Goal: Task Accomplishment & Management: Use online tool/utility

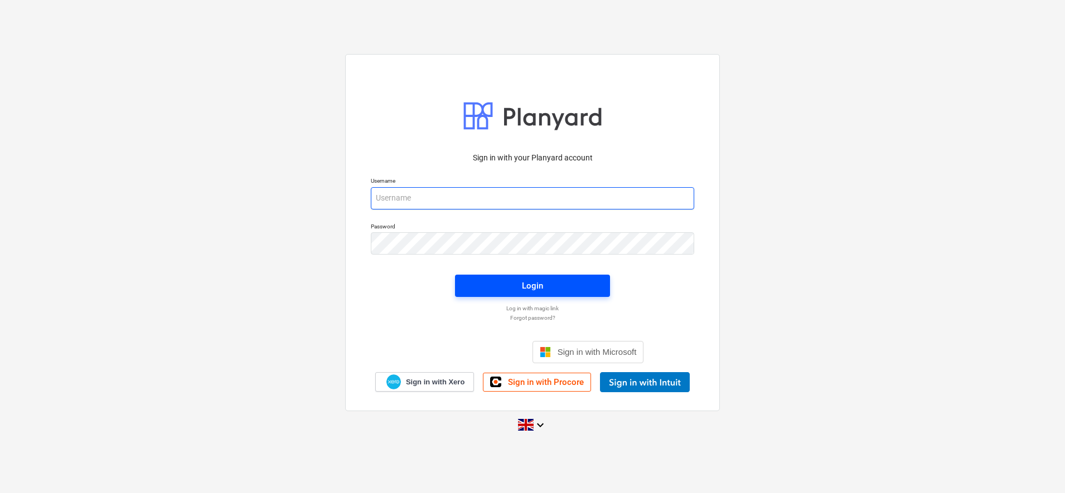
type input "[PERSON_NAME][EMAIL_ADDRESS][DOMAIN_NAME]"
click at [512, 288] on span "Login" at bounding box center [532, 286] width 128 height 14
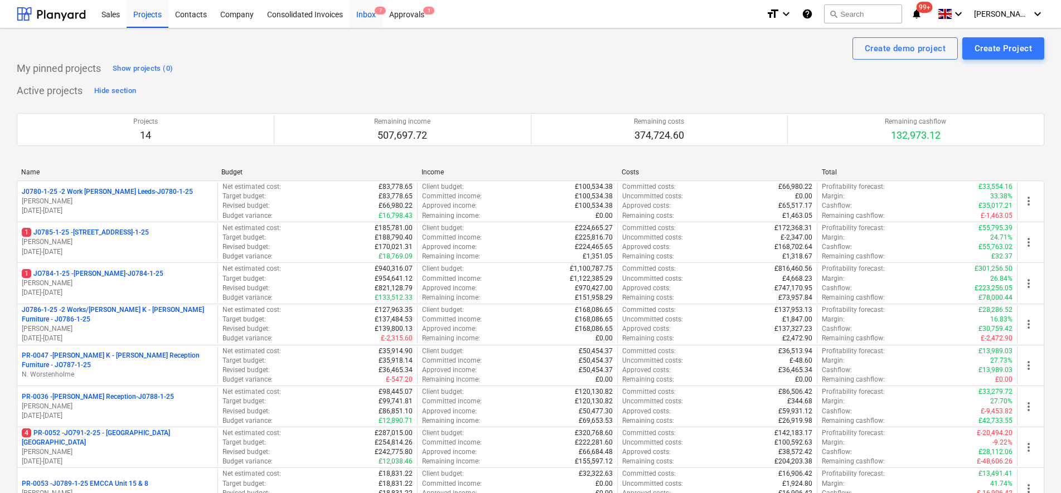
click at [377, 11] on span "7" at bounding box center [380, 11] width 11 height 8
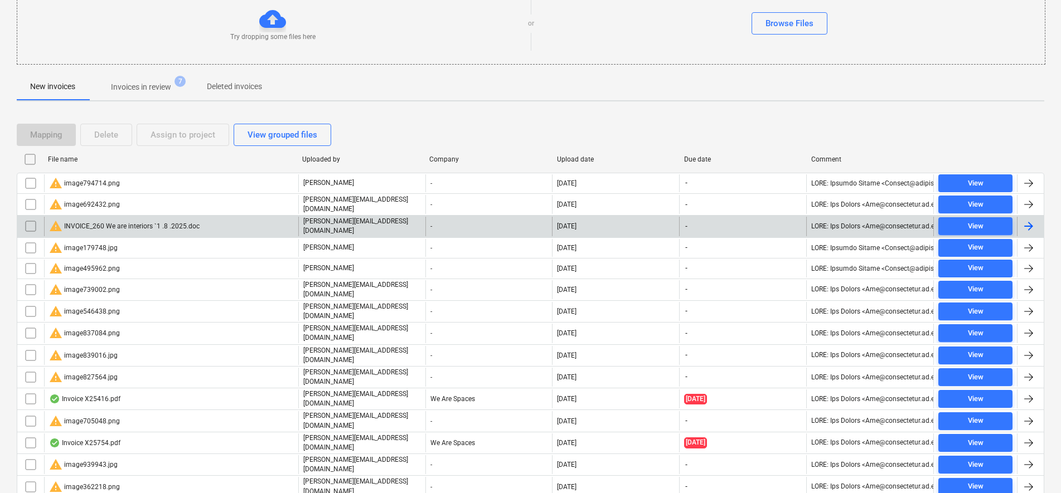
scroll to position [139, 0]
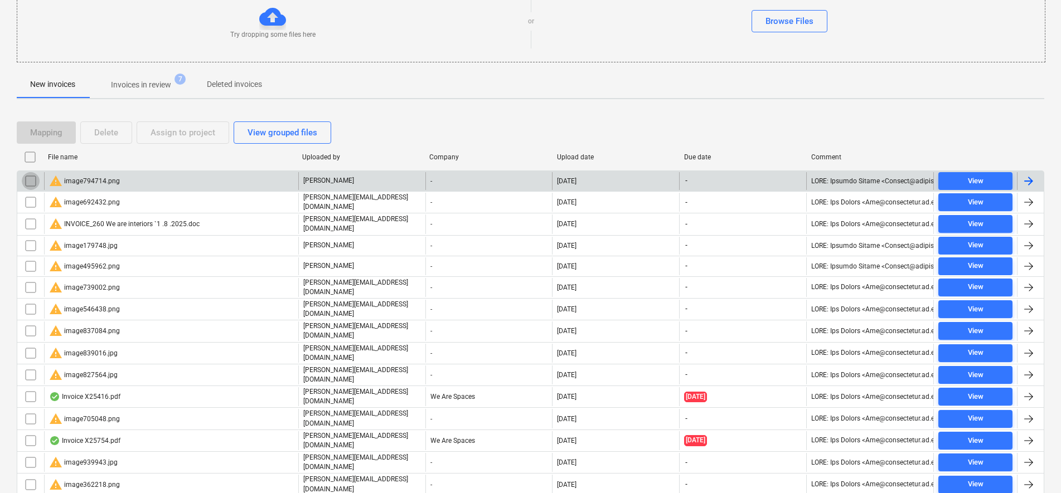
click at [32, 180] on input "checkbox" at bounding box center [31, 181] width 18 height 18
click at [29, 161] on input "checkbox" at bounding box center [30, 157] width 18 height 18
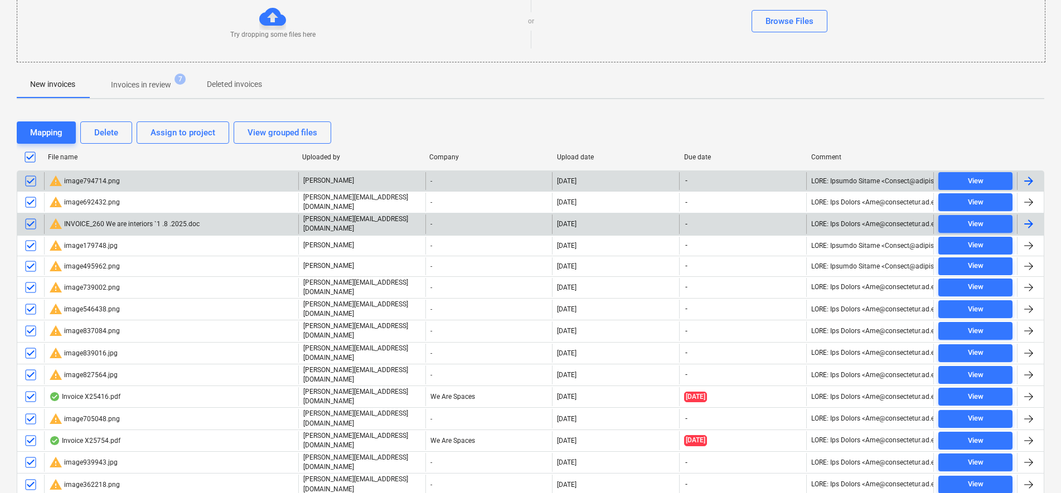
click at [37, 224] on input "checkbox" at bounding box center [31, 224] width 18 height 18
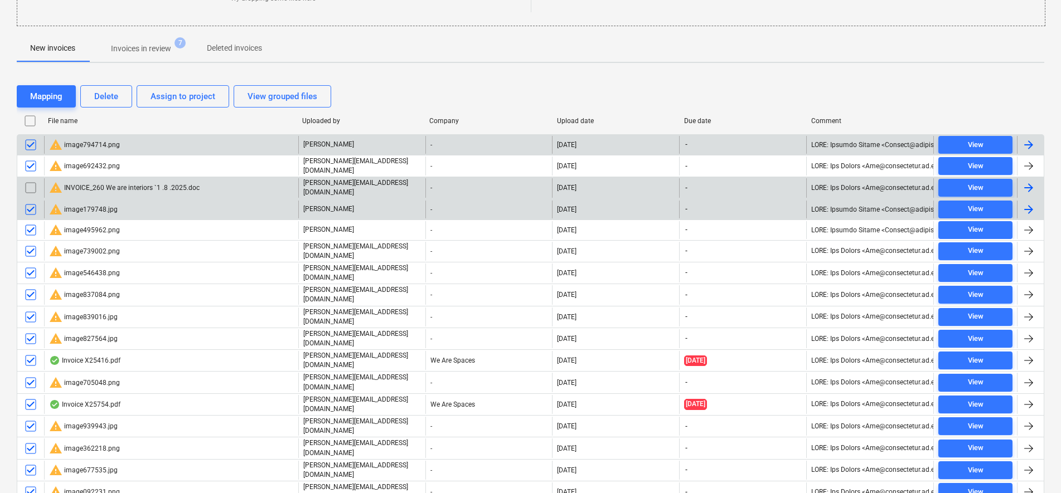
scroll to position [209, 0]
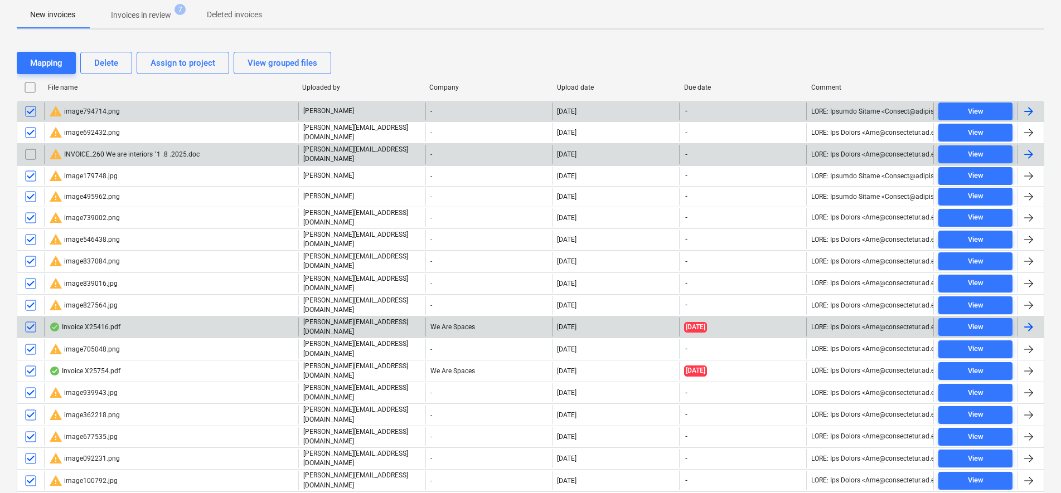
click at [30, 318] on input "checkbox" at bounding box center [31, 327] width 18 height 18
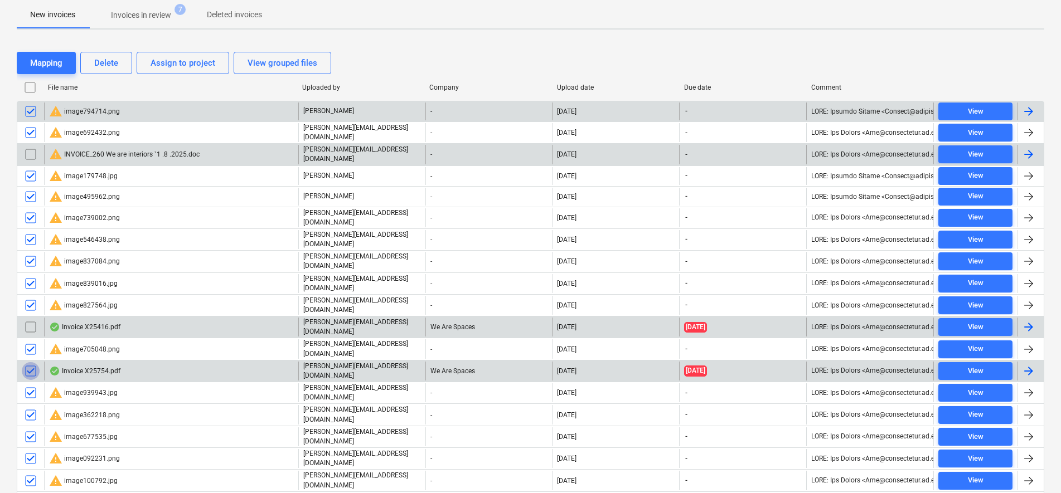
click at [31, 362] on input "checkbox" at bounding box center [31, 371] width 18 height 18
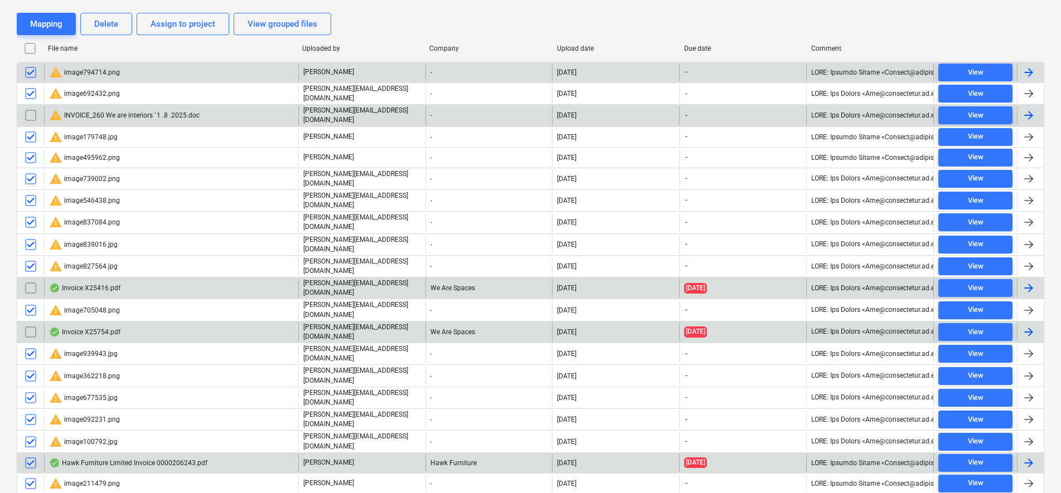
scroll to position [279, 0]
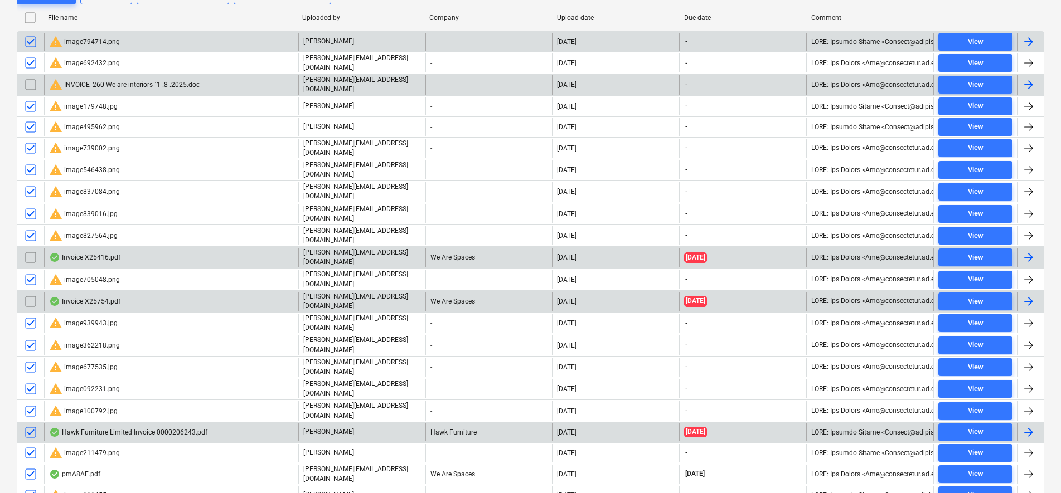
click at [35, 424] on input "checkbox" at bounding box center [31, 433] width 18 height 18
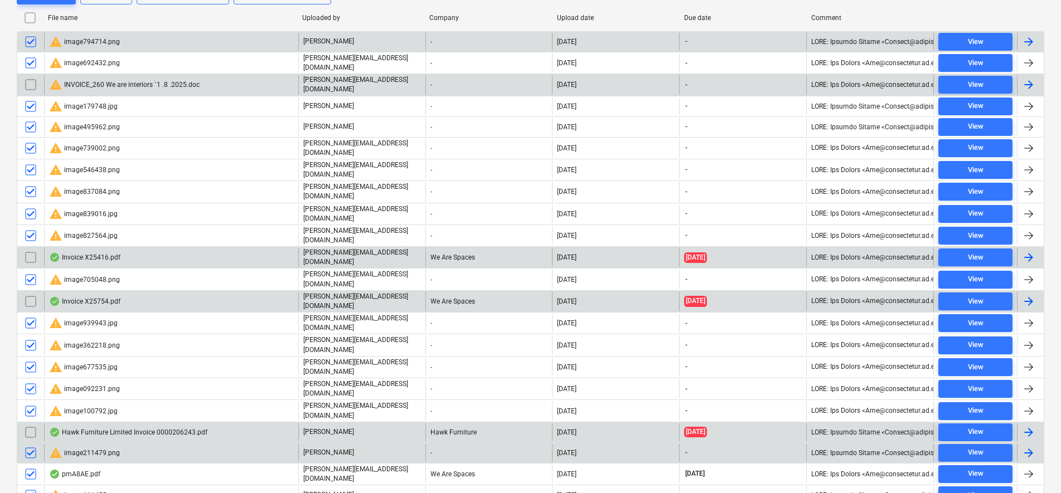
scroll to position [348, 0]
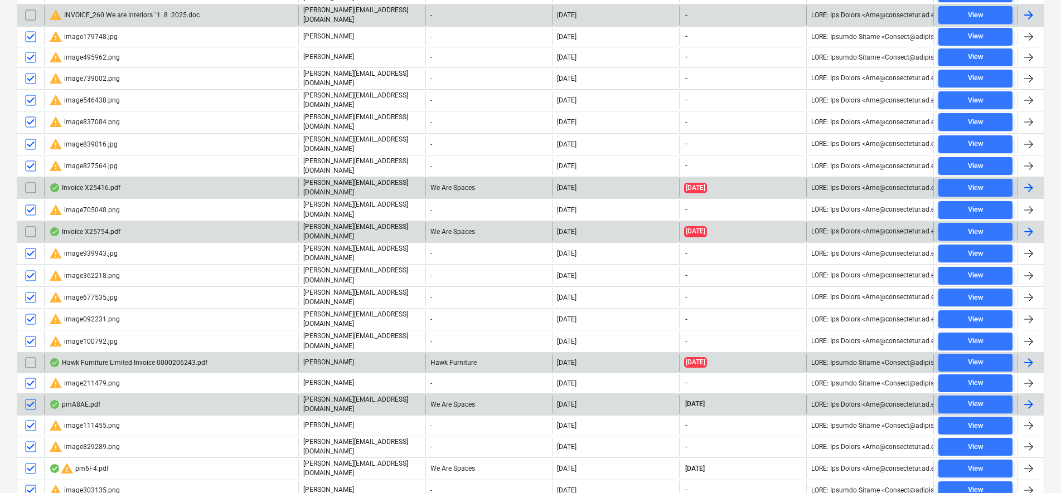
click at [30, 396] on input "checkbox" at bounding box center [31, 405] width 18 height 18
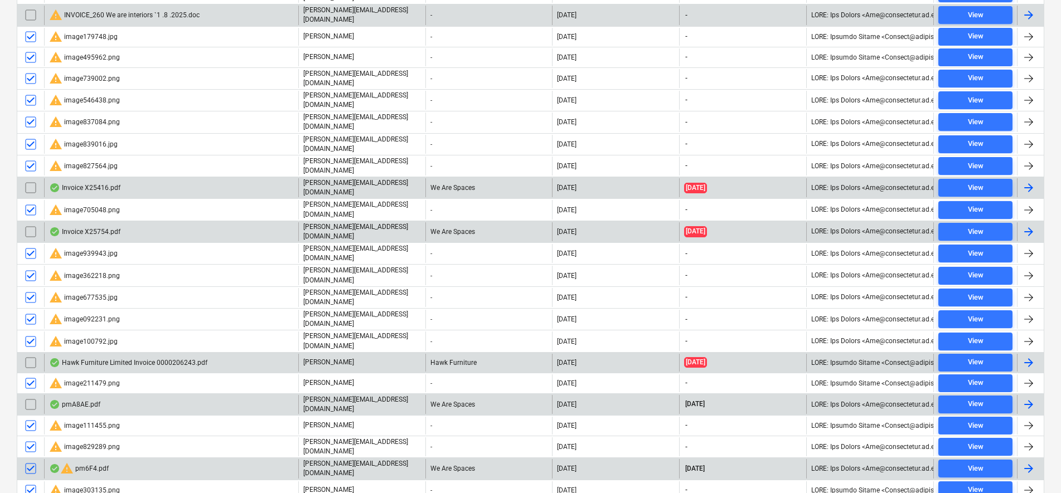
click at [30, 460] on input "checkbox" at bounding box center [31, 469] width 18 height 18
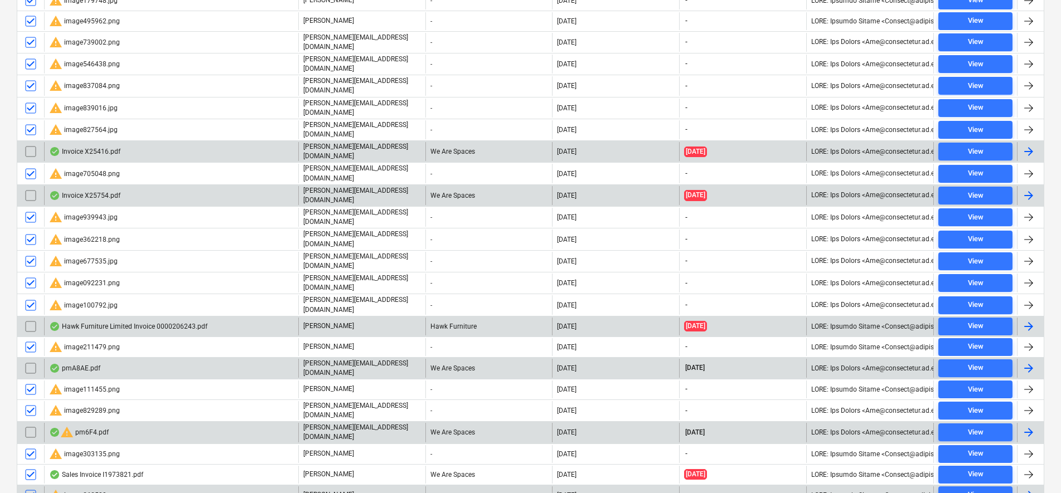
scroll to position [418, 0]
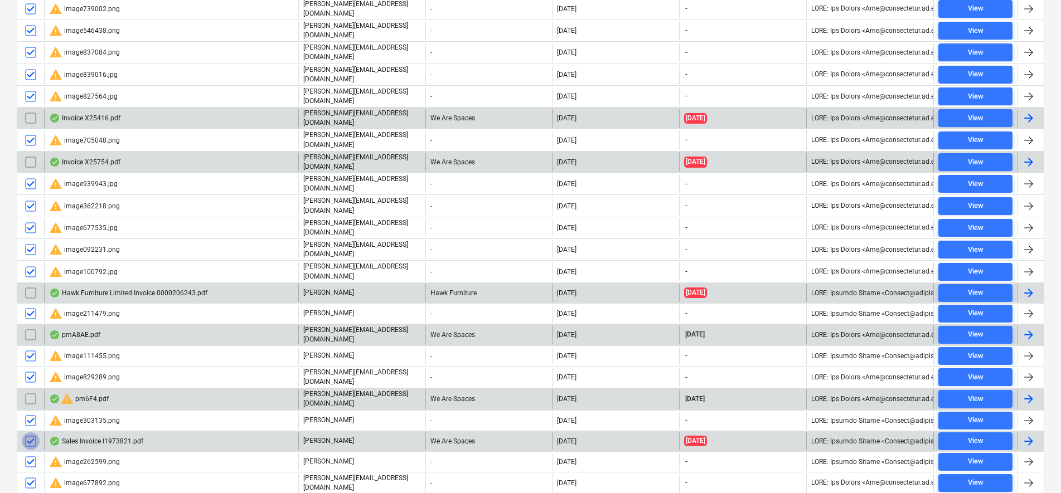
click at [27, 433] on input "checkbox" at bounding box center [31, 442] width 18 height 18
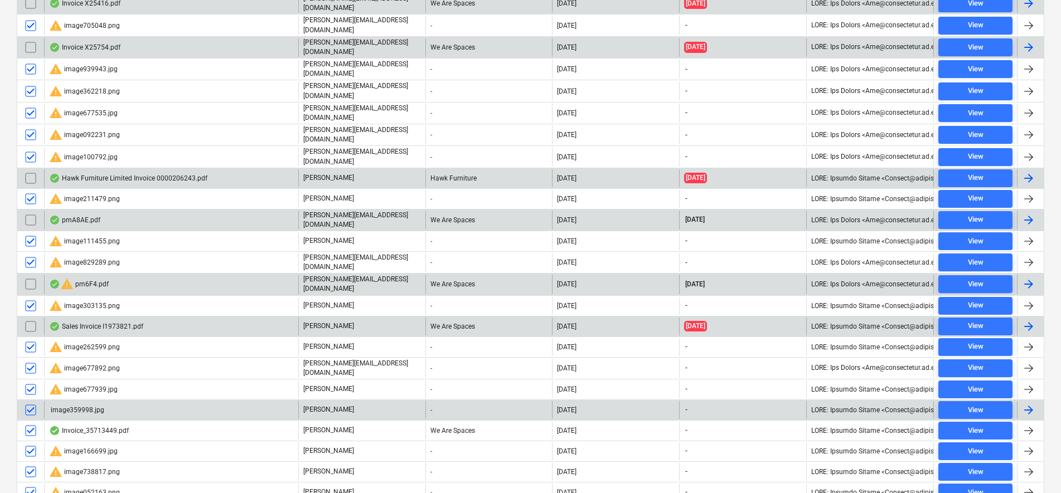
scroll to position [558, 0]
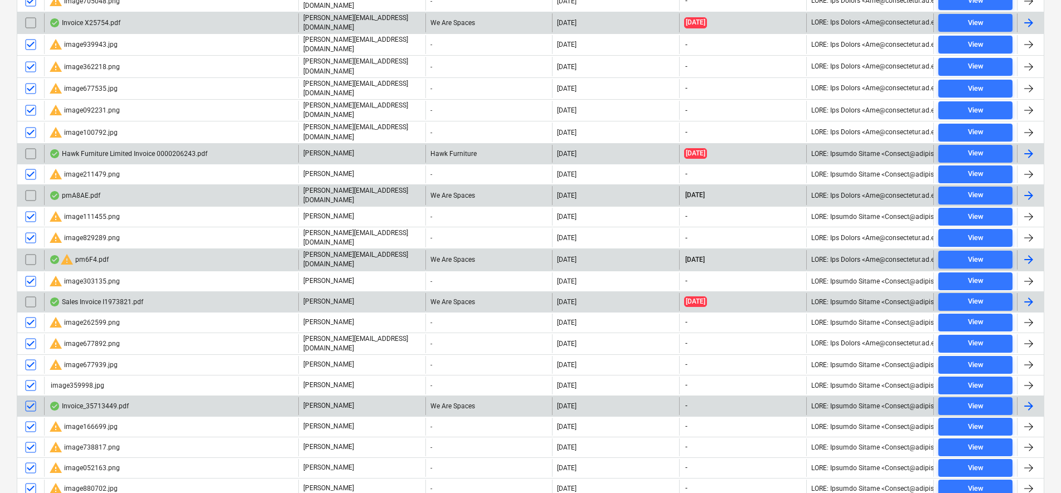
click at [32, 398] on input "checkbox" at bounding box center [31, 407] width 18 height 18
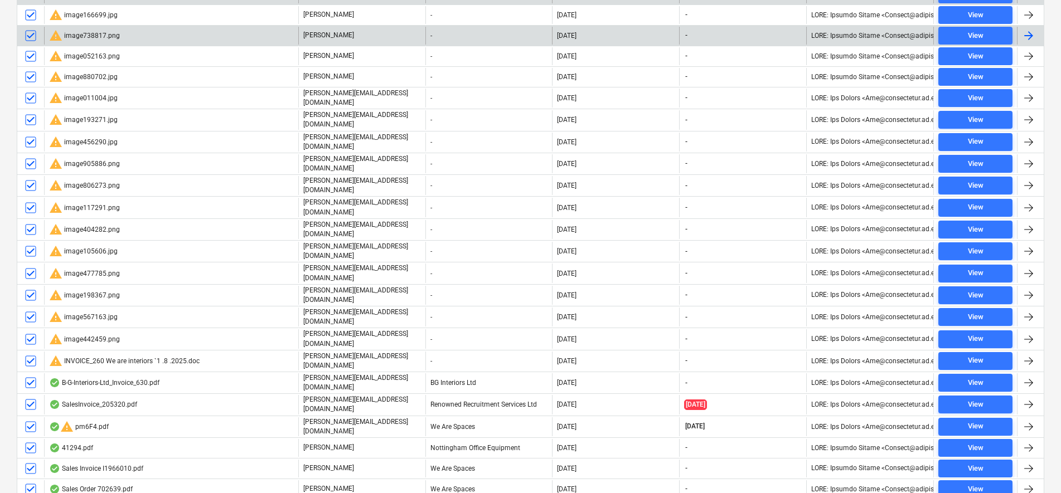
scroll to position [976, 0]
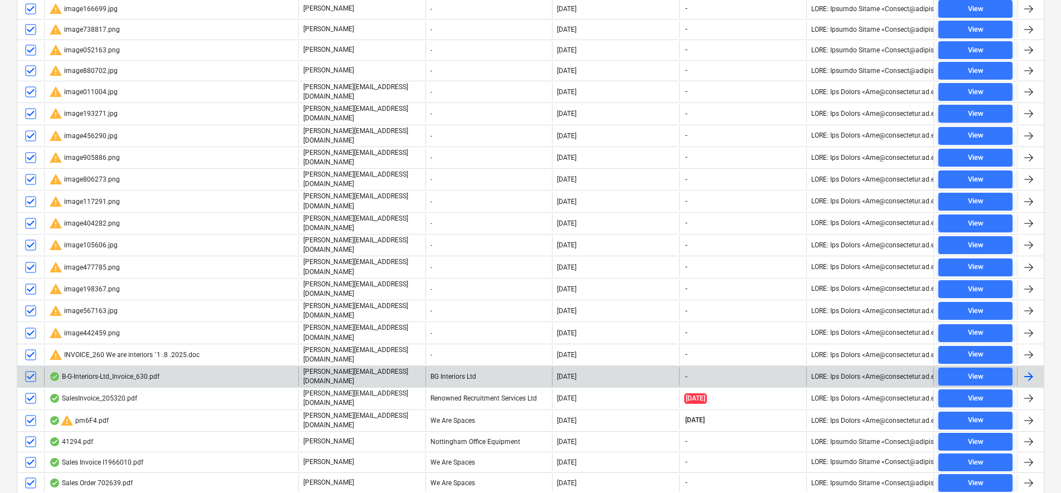
click at [27, 368] on input "checkbox" at bounding box center [31, 377] width 18 height 18
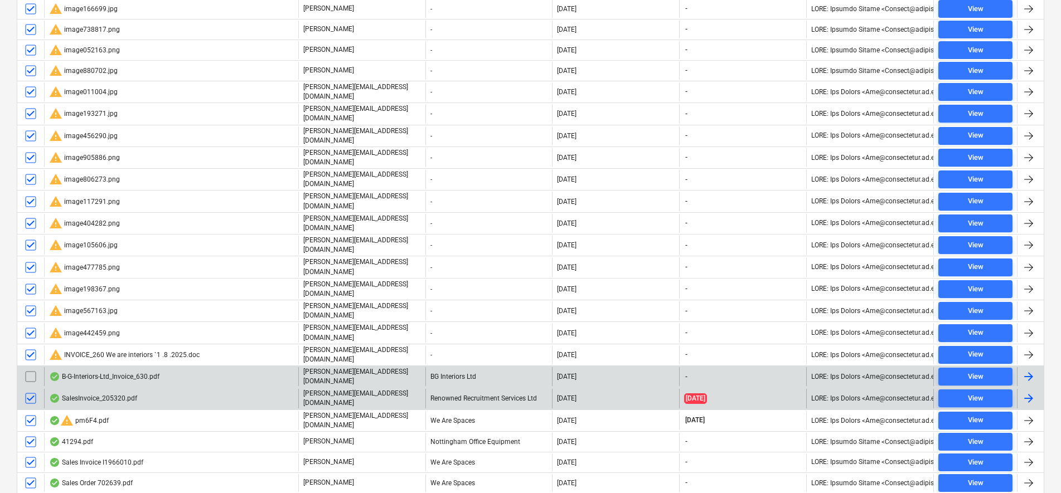
click at [30, 390] on input "checkbox" at bounding box center [31, 399] width 18 height 18
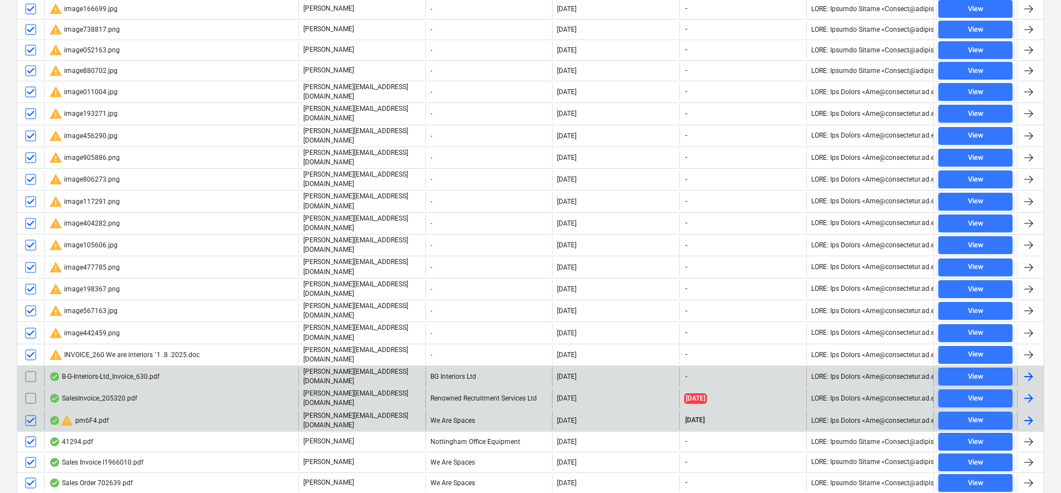
click at [29, 412] on input "checkbox" at bounding box center [31, 421] width 18 height 18
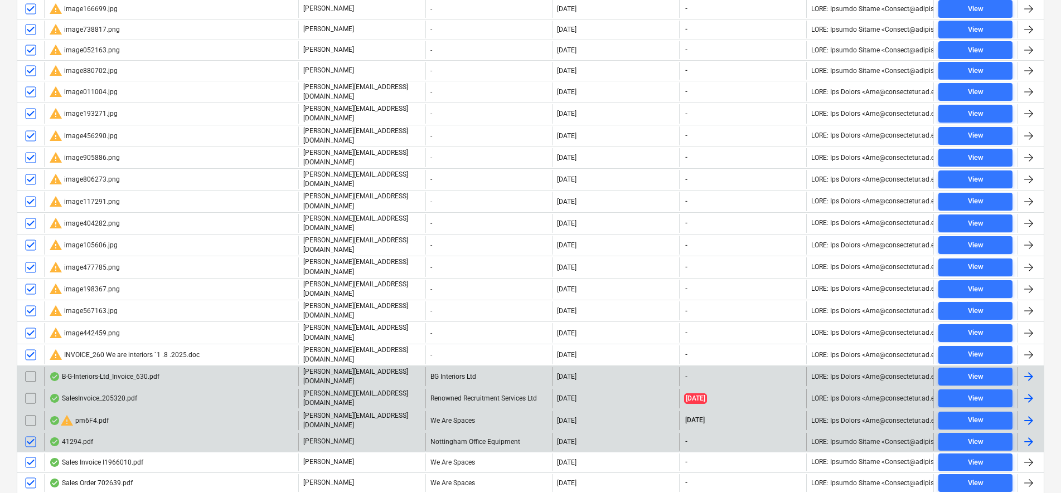
drag, startPoint x: 30, startPoint y: 399, endPoint x: 31, endPoint y: 406, distance: 7.3
click at [30, 433] on input "checkbox" at bounding box center [31, 442] width 18 height 18
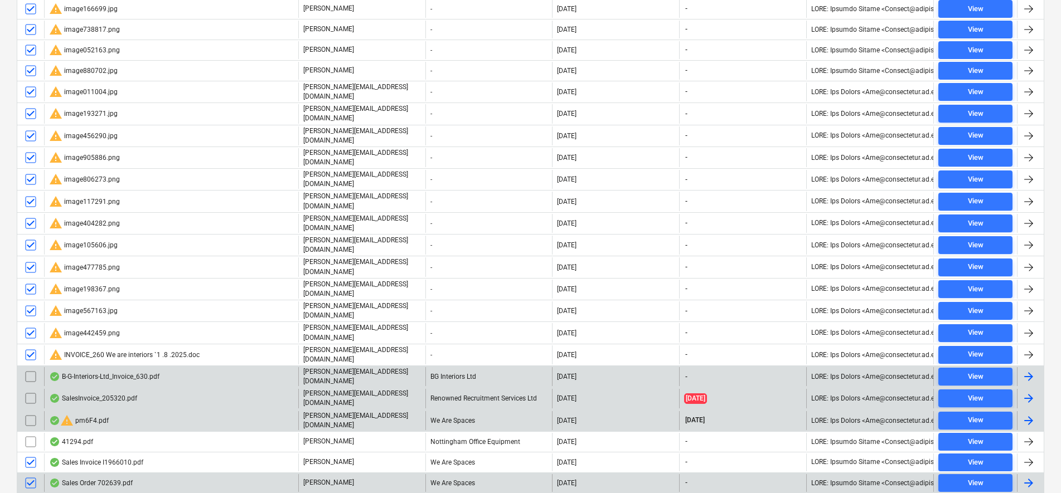
drag, startPoint x: 32, startPoint y: 415, endPoint x: 33, endPoint y: 428, distance: 12.9
click at [32, 454] on input "checkbox" at bounding box center [31, 463] width 18 height 18
click at [32, 474] on input "checkbox" at bounding box center [31, 483] width 18 height 18
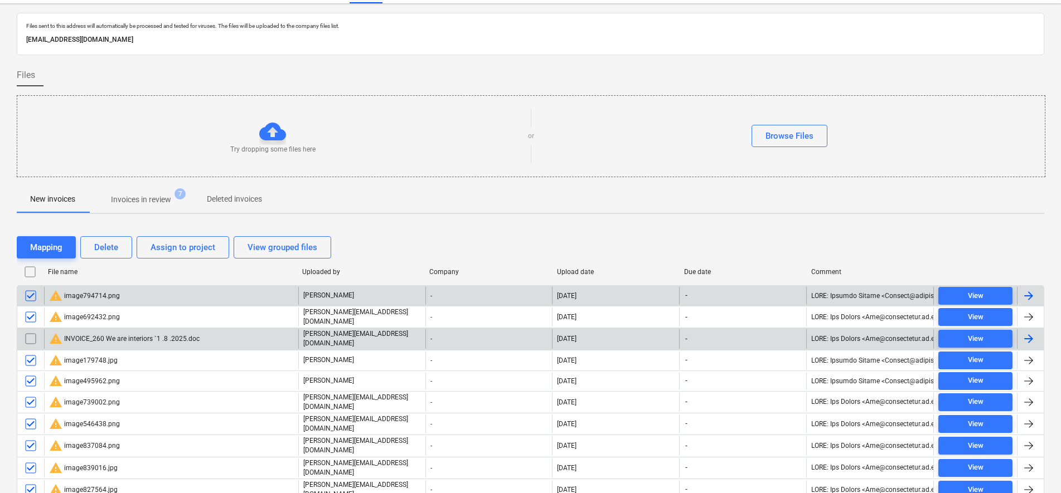
scroll to position [0, 0]
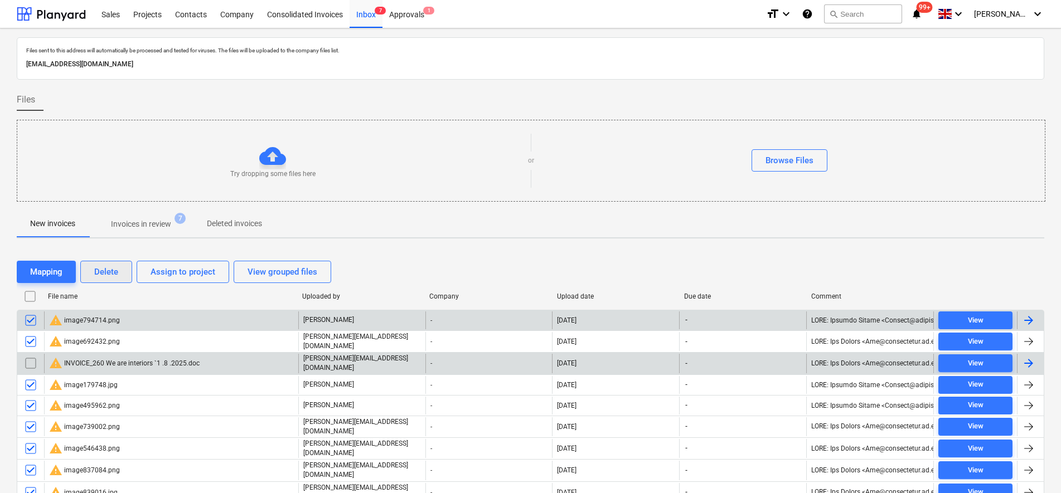
click at [110, 267] on div "Delete" at bounding box center [106, 272] width 24 height 14
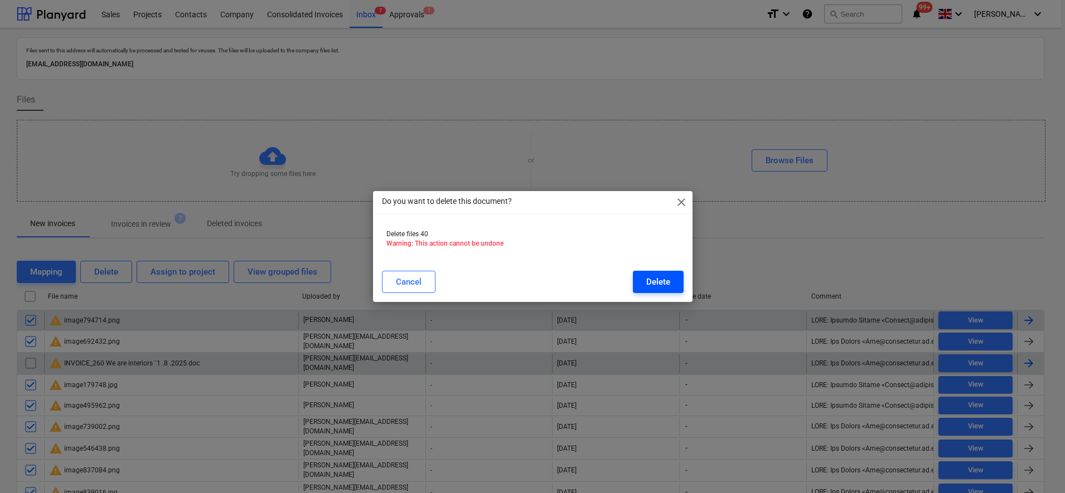
drag, startPoint x: 655, startPoint y: 287, endPoint x: 648, endPoint y: 289, distance: 6.5
click at [532, 288] on div "Delete" at bounding box center [658, 282] width 24 height 14
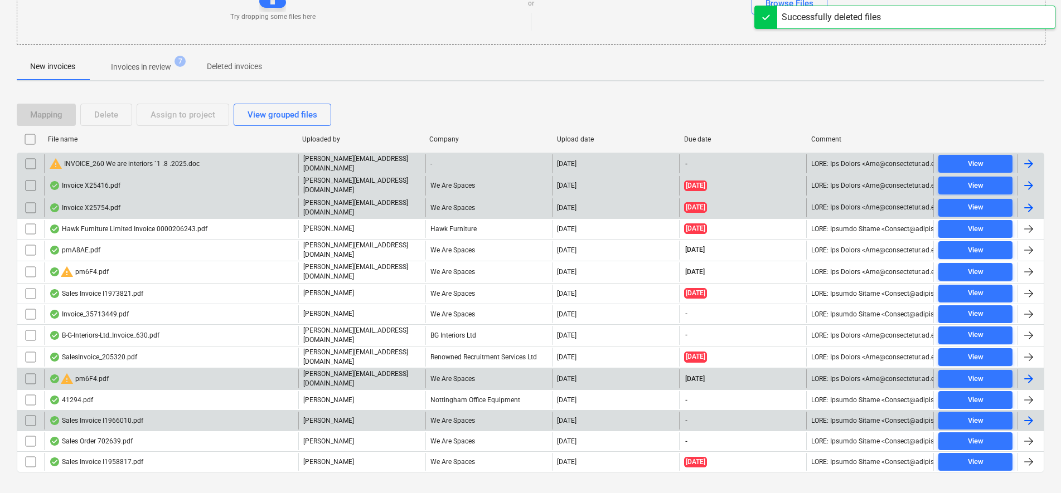
scroll to position [167, 0]
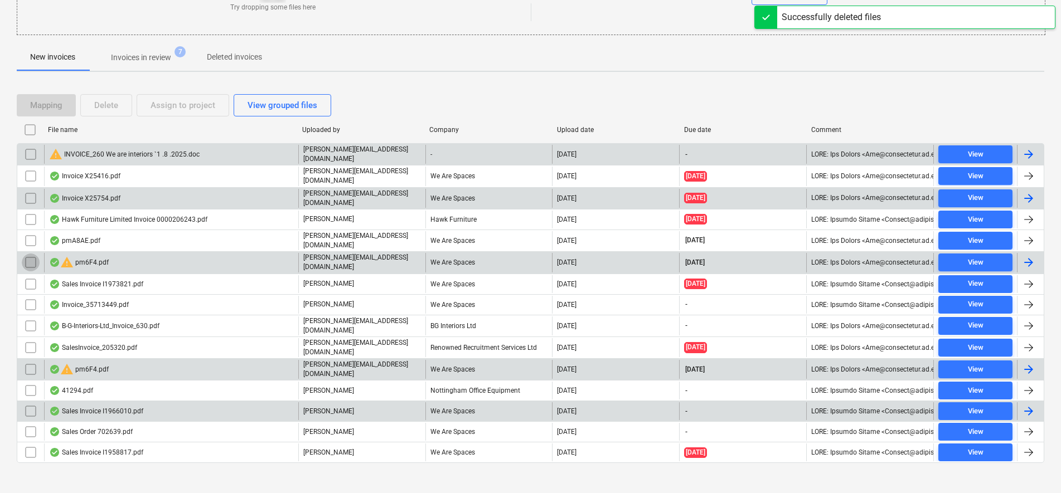
click at [29, 259] on input "checkbox" at bounding box center [31, 263] width 18 height 18
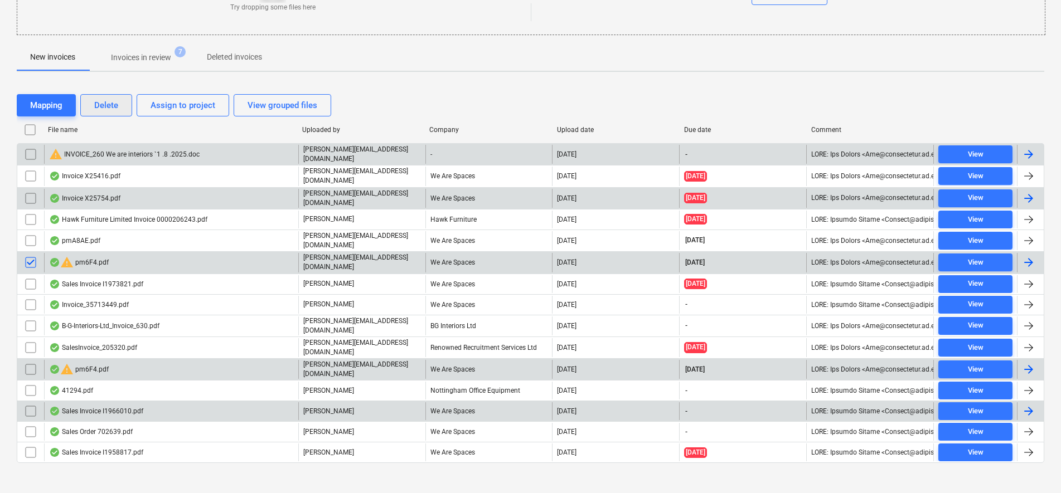
click at [108, 103] on div "Delete" at bounding box center [106, 105] width 24 height 14
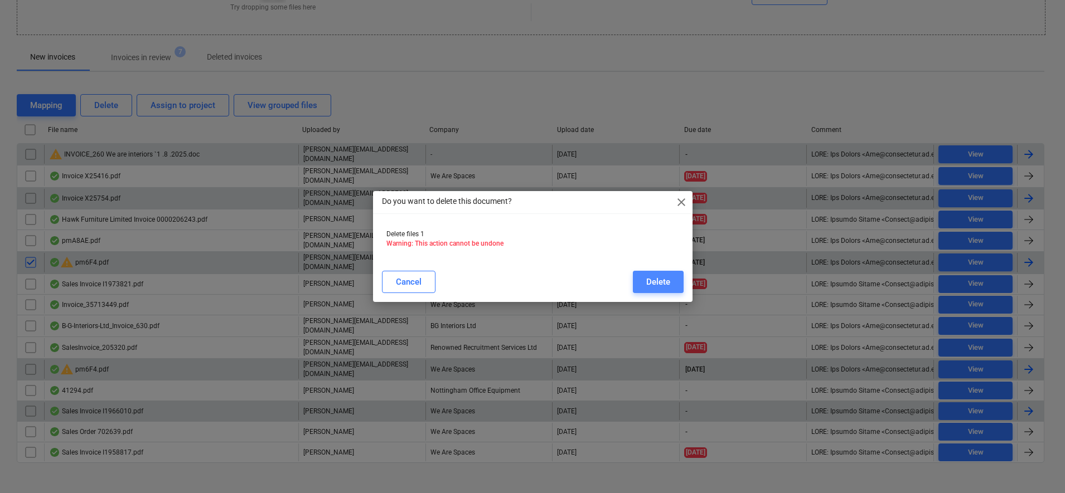
click at [532, 282] on div "Delete" at bounding box center [658, 282] width 24 height 14
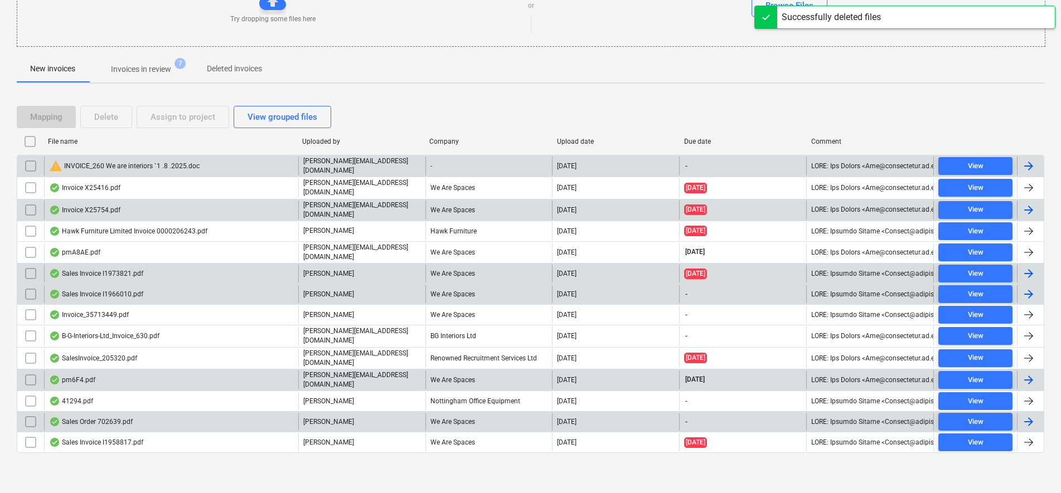
scroll to position [146, 0]
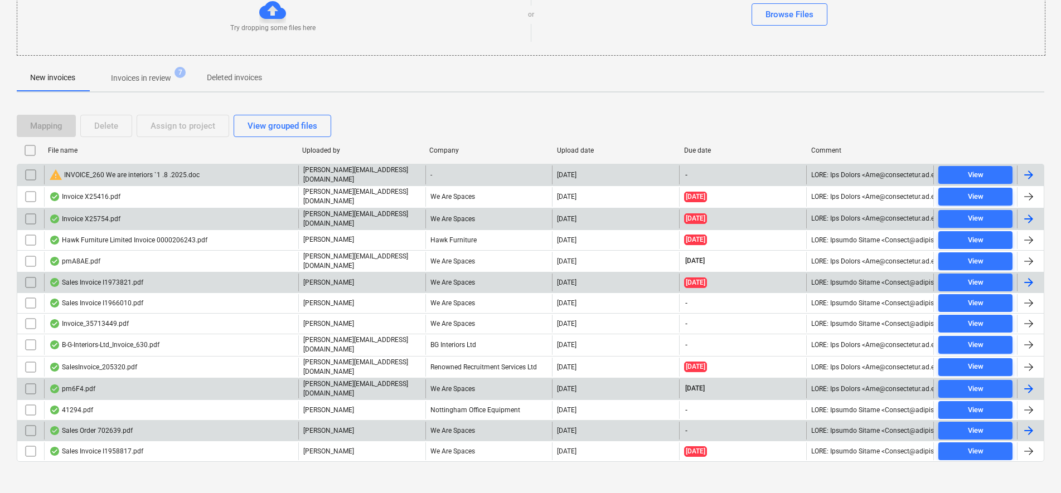
click at [97, 174] on div "warning INVOICE_260 We are interiors `1 .8 .2025.doc" at bounding box center [124, 174] width 151 height 13
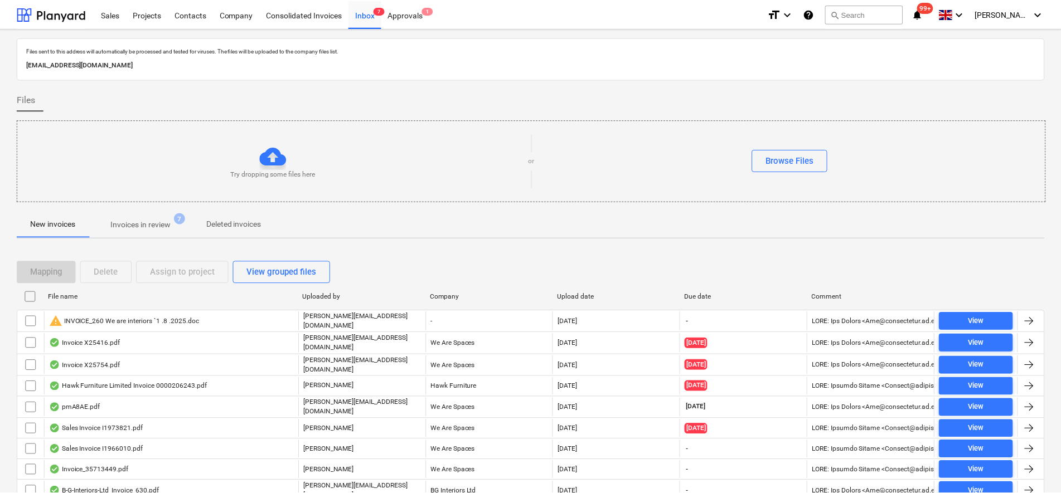
scroll to position [146, 0]
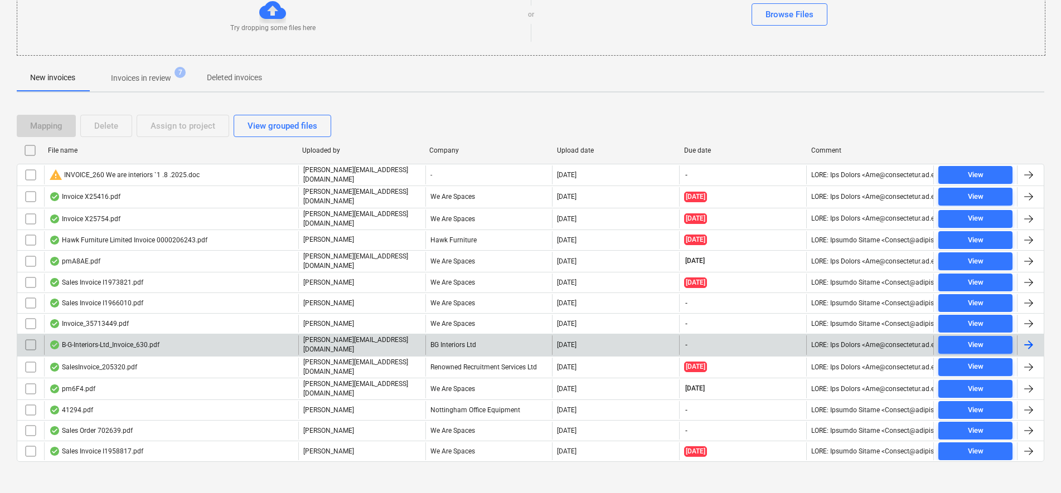
click at [107, 341] on div "B-G-Interiors-Ltd_Invoice_630.pdf" at bounding box center [104, 345] width 110 height 9
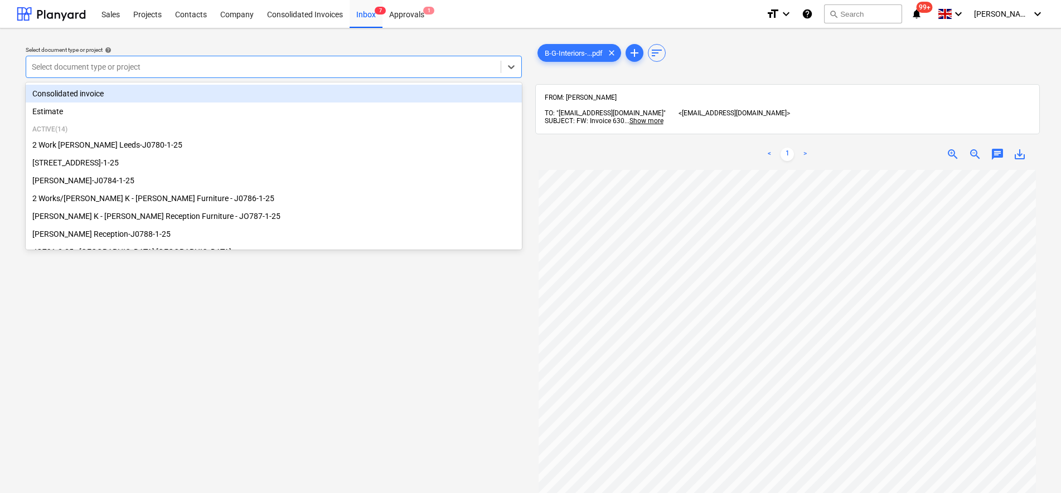
click at [370, 69] on div at bounding box center [263, 66] width 463 height 11
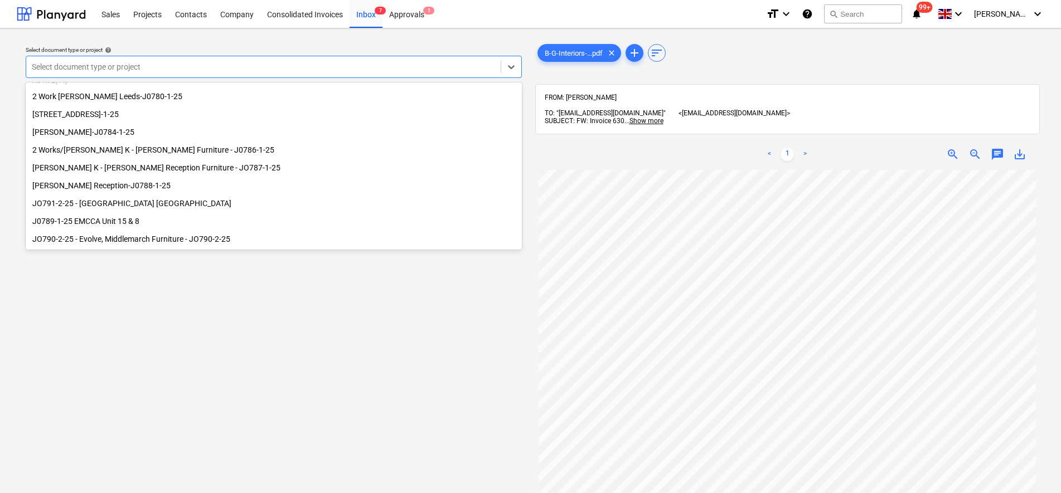
scroll to position [70, 0]
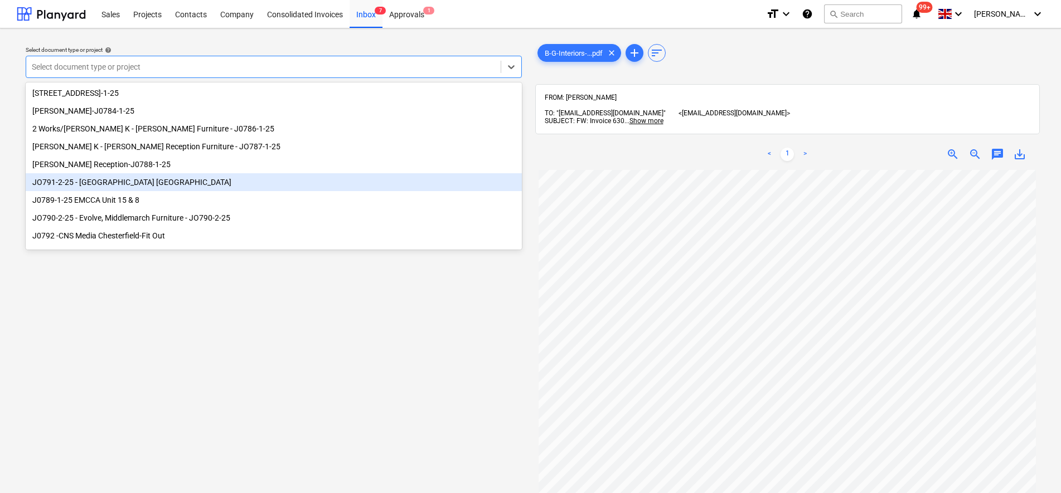
click at [140, 183] on div "JO791-2-25 - [GEOGRAPHIC_DATA] [GEOGRAPHIC_DATA]" at bounding box center [274, 182] width 496 height 18
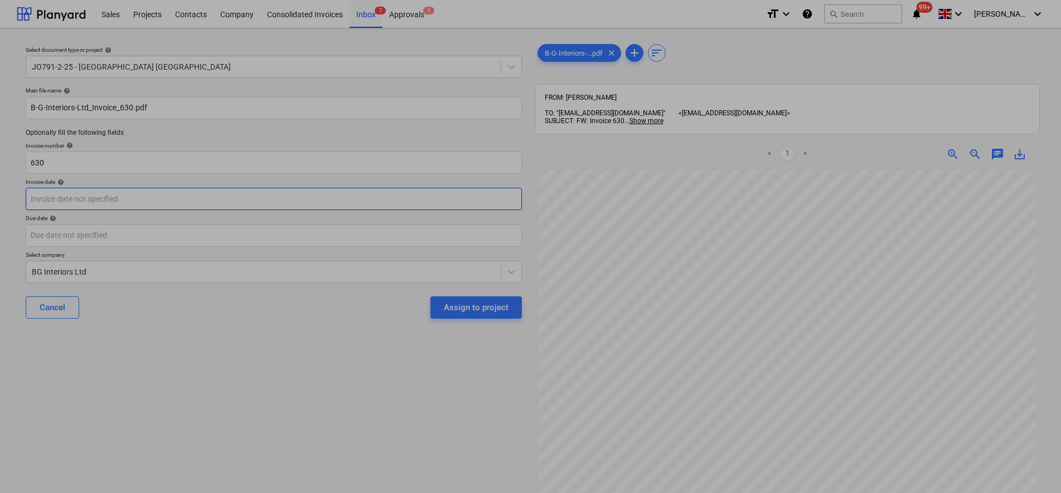
click at [117, 204] on body "Sales Projects Contacts Company Consolidated Invoices Inbox 7 Approvals 1 forma…" at bounding box center [530, 246] width 1061 height 493
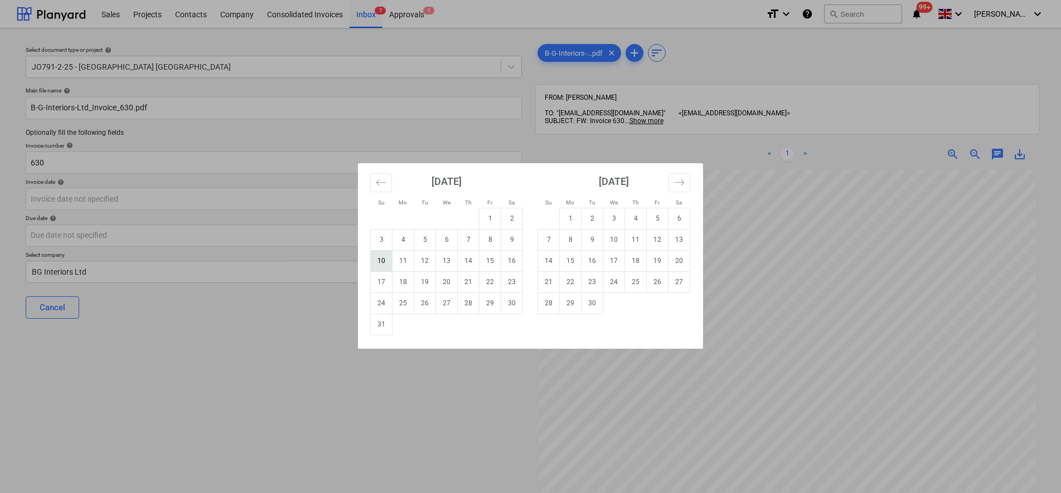
click at [379, 261] on td "10" at bounding box center [382, 260] width 22 height 21
type input "[DATE]"
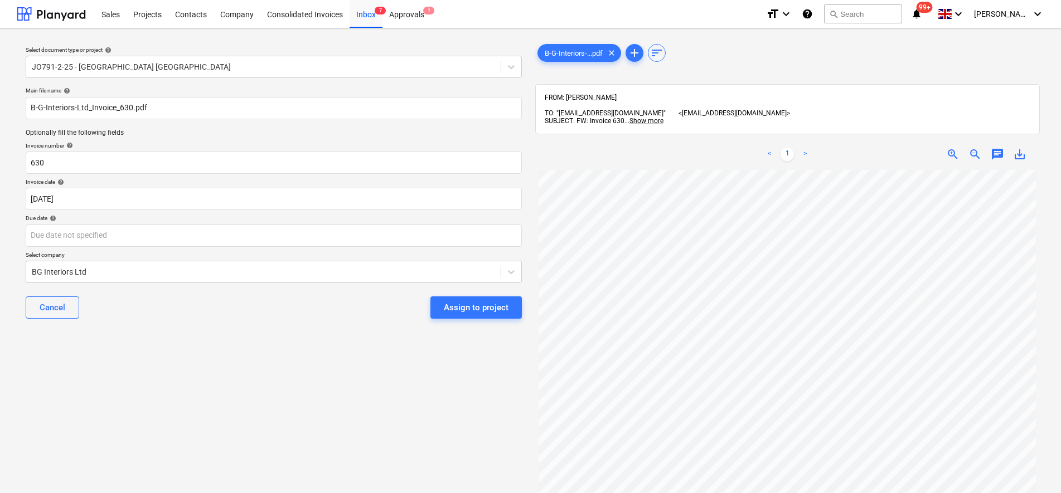
click at [307, 336] on div "Select document type or project help JO791-2-25 - [GEOGRAPHIC_DATA] Coventry Ma…" at bounding box center [274, 336] width 514 height 599
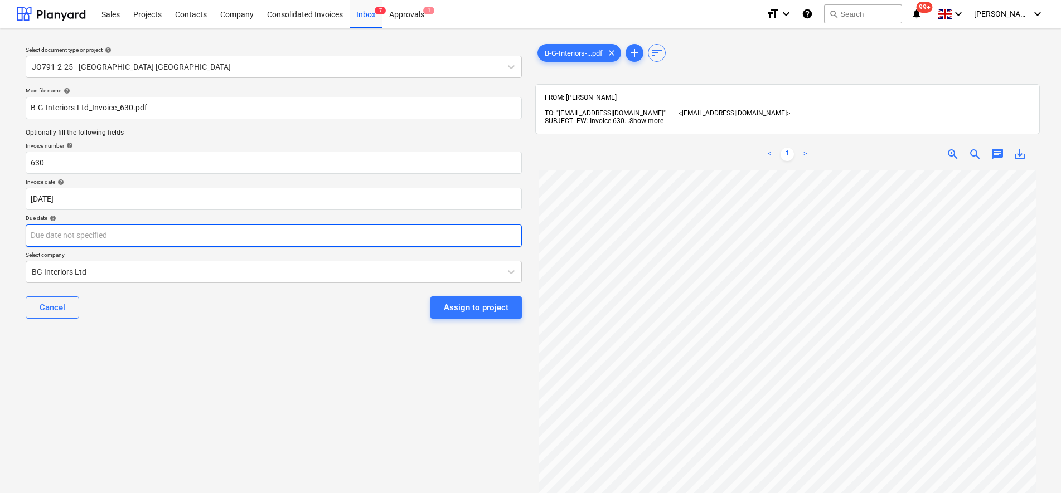
click at [246, 239] on body "Sales Projects Contacts Company Consolidated Invoices Inbox 7 Approvals 1 forma…" at bounding box center [530, 246] width 1061 height 493
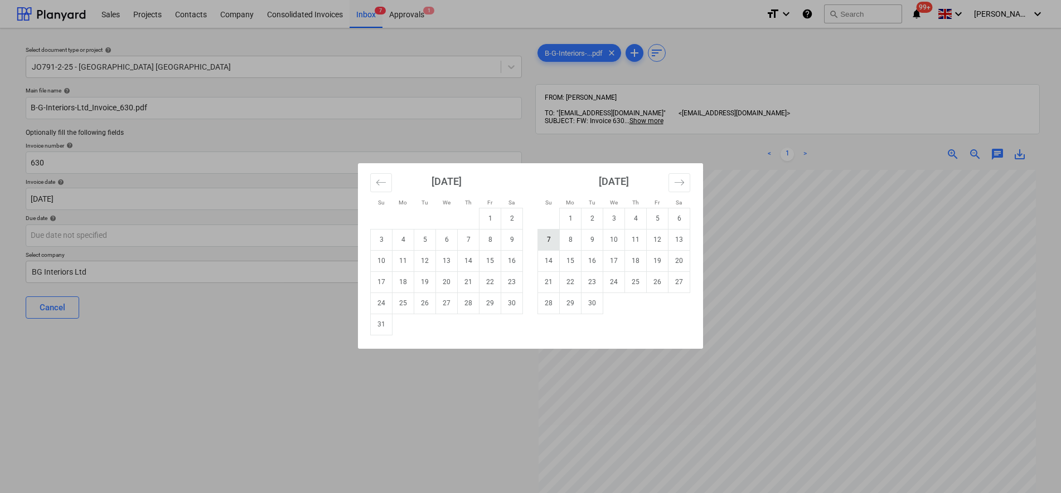
click at [532, 243] on td "7" at bounding box center [549, 239] width 22 height 21
type input "[DATE]"
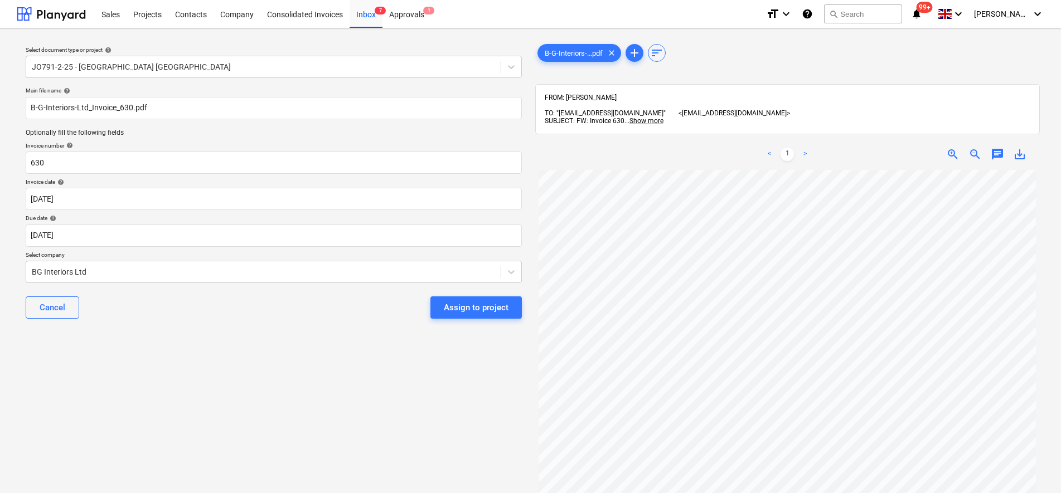
click at [192, 329] on div "Main file name help B-G-Interiors-Ltd_Invoice_630.pdf Optionally fill the follo…" at bounding box center [273, 208] width 505 height 250
click at [509, 306] on button "Assign to project" at bounding box center [475, 308] width 91 height 22
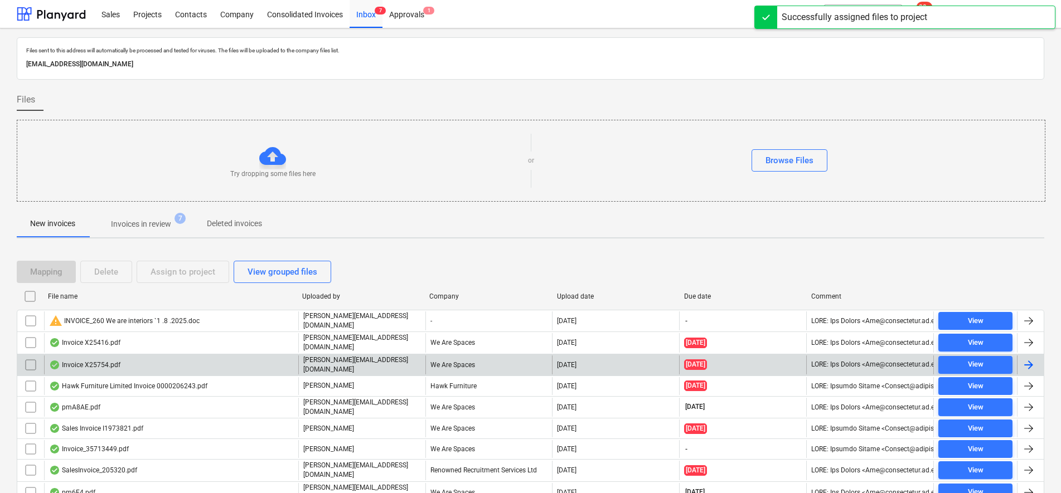
scroll to position [70, 0]
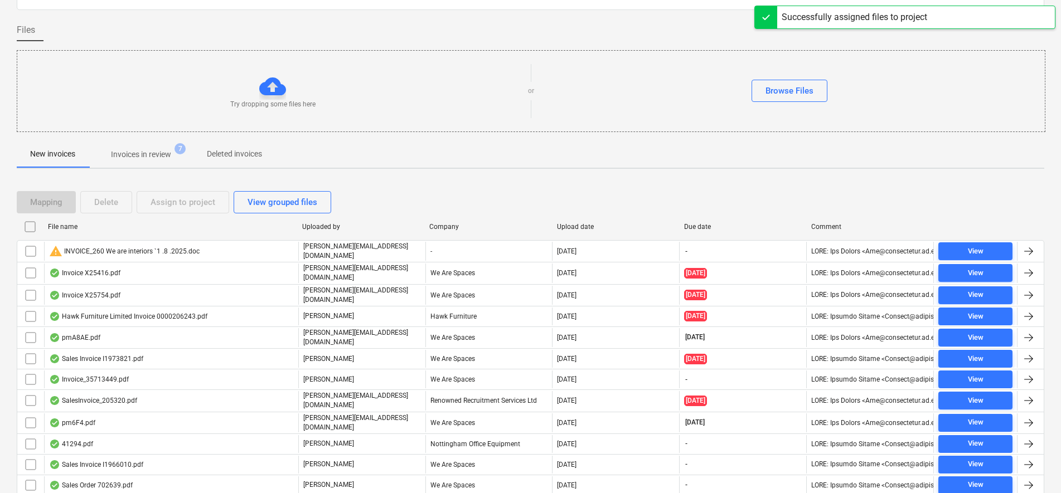
click at [129, 154] on p "Invoices in review" at bounding box center [141, 155] width 60 height 12
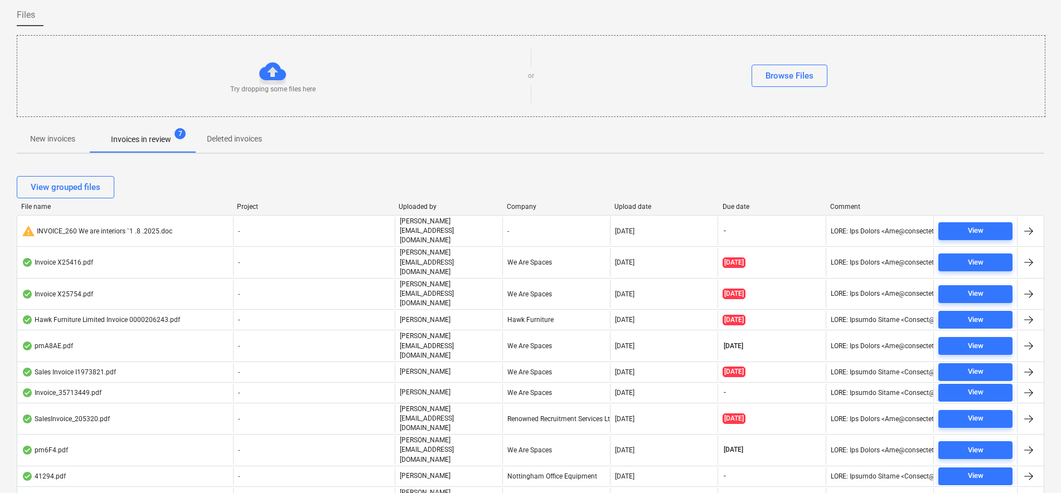
scroll to position [260, 0]
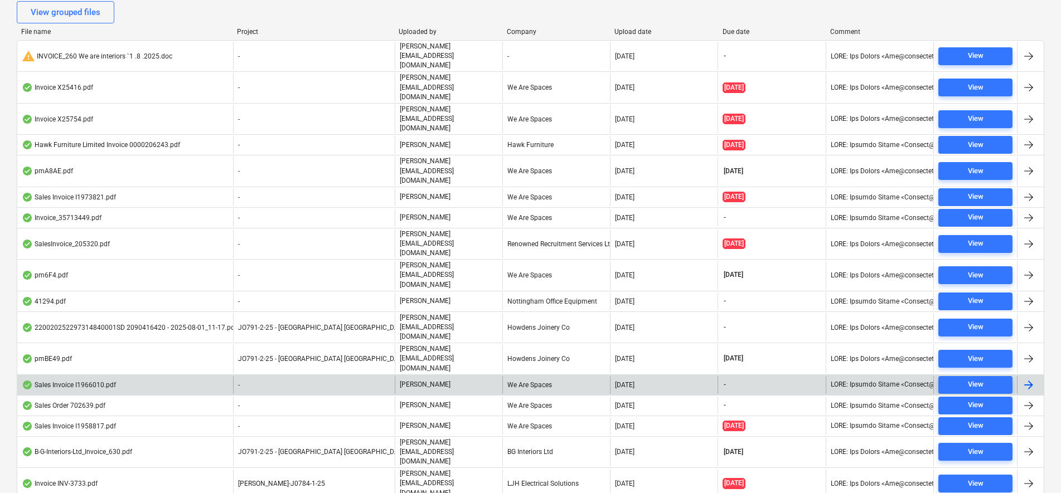
click at [389, 376] on div "-" at bounding box center [314, 385] width 162 height 18
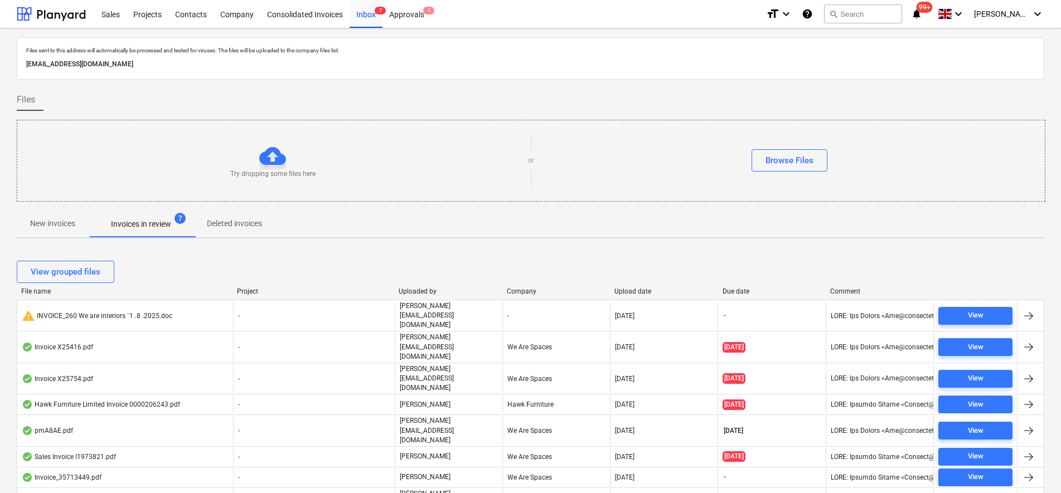
scroll to position [260, 0]
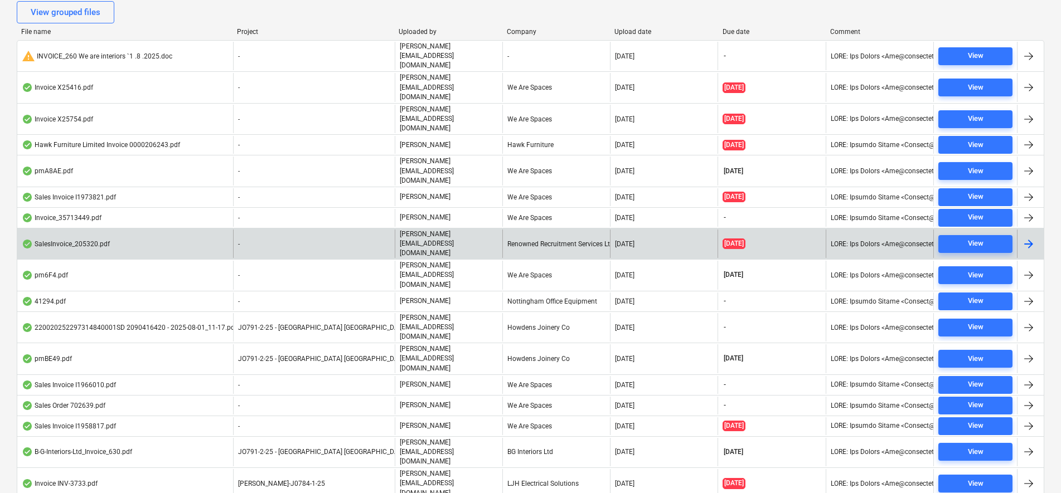
click at [424, 230] on div "[PERSON_NAME][EMAIL_ADDRESS][DOMAIN_NAME]" at bounding box center [449, 244] width 108 height 28
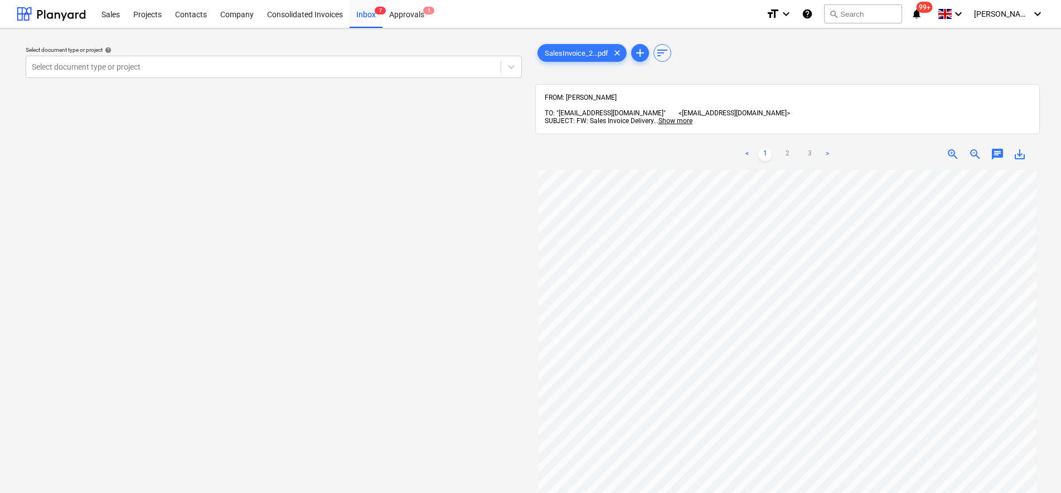
click at [532, 151] on div "< 1 2 3 > zoom_in zoom_out chat 0 save_alt" at bounding box center [787, 385] width 505 height 493
click at [322, 68] on div at bounding box center [263, 66] width 463 height 11
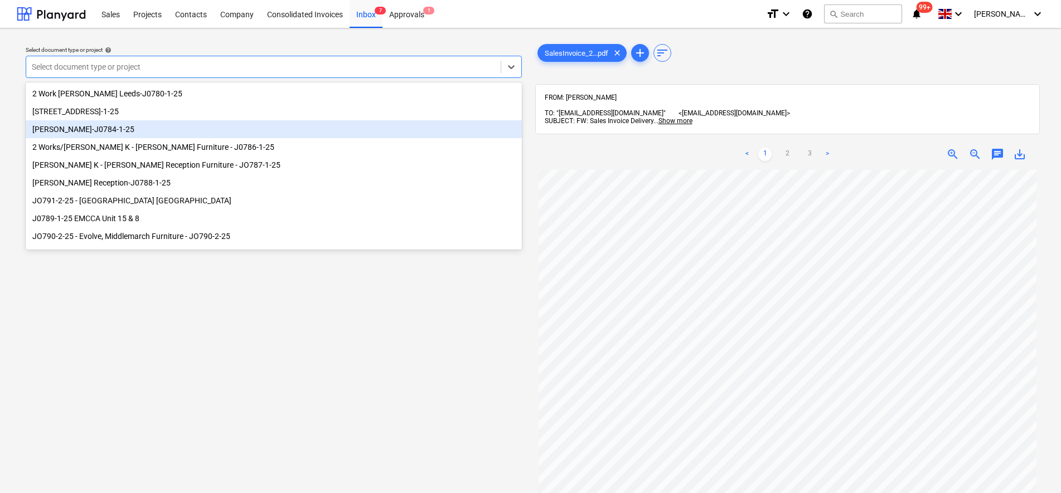
scroll to position [70, 0]
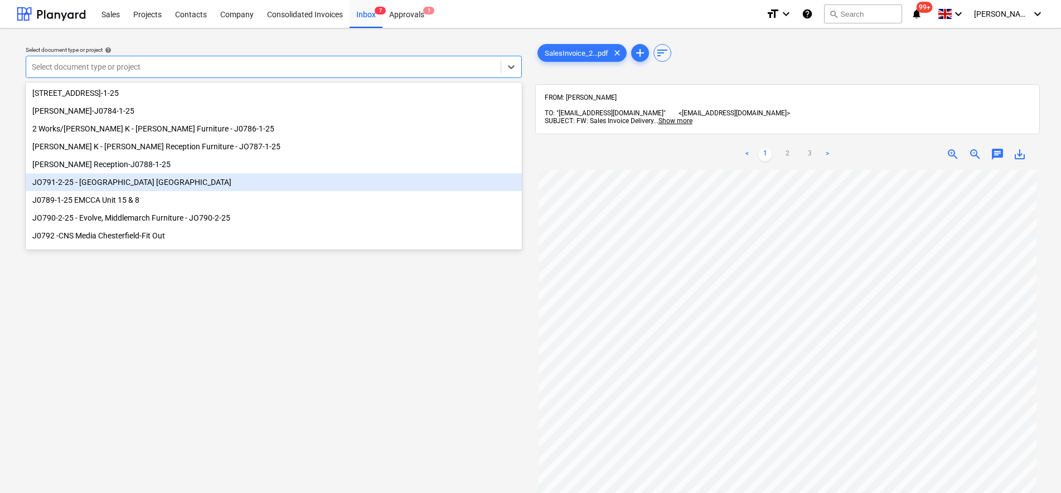
click at [108, 188] on div "JO791-2-25 - [GEOGRAPHIC_DATA] [GEOGRAPHIC_DATA]" at bounding box center [274, 182] width 496 height 18
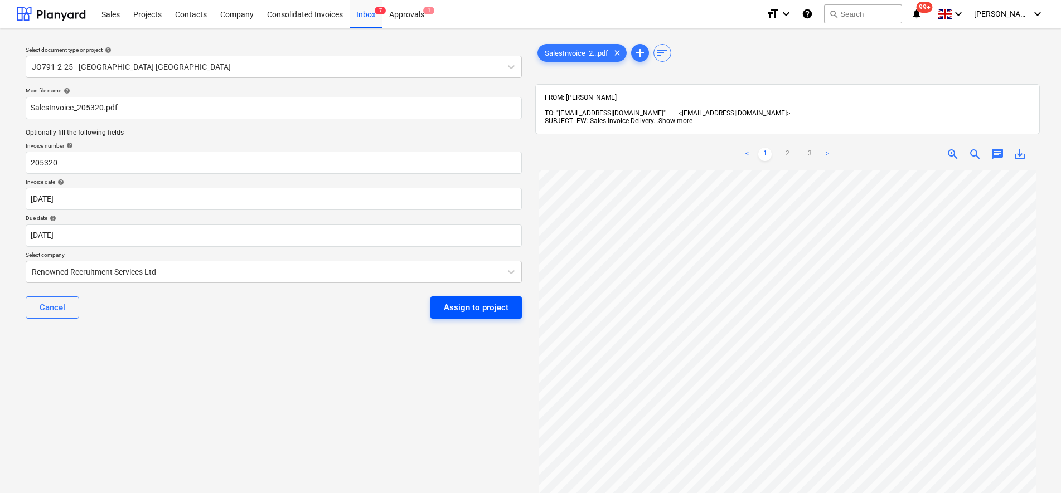
scroll to position [17, 0]
click at [474, 302] on div "Assign to project" at bounding box center [476, 308] width 65 height 14
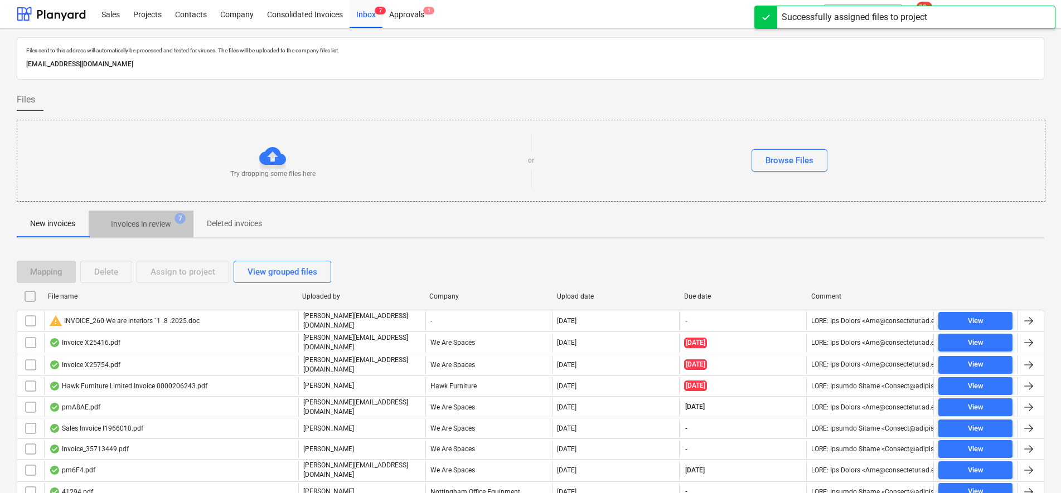
click at [164, 232] on span "Invoices in review 7" at bounding box center [141, 224] width 105 height 20
